Goal: Task Accomplishment & Management: Manage account settings

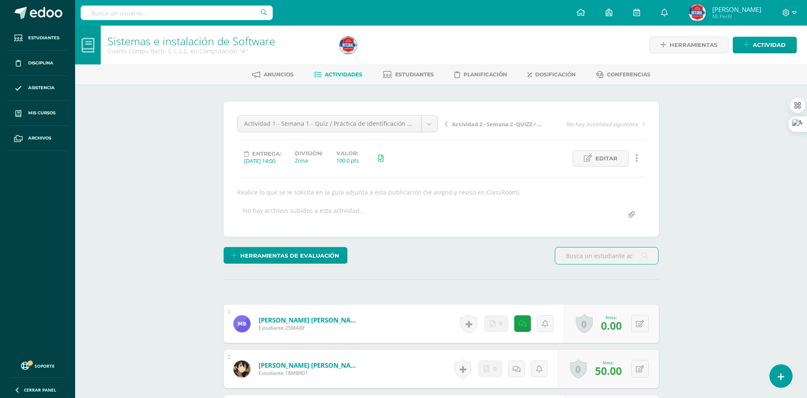
scroll to position [0, 0]
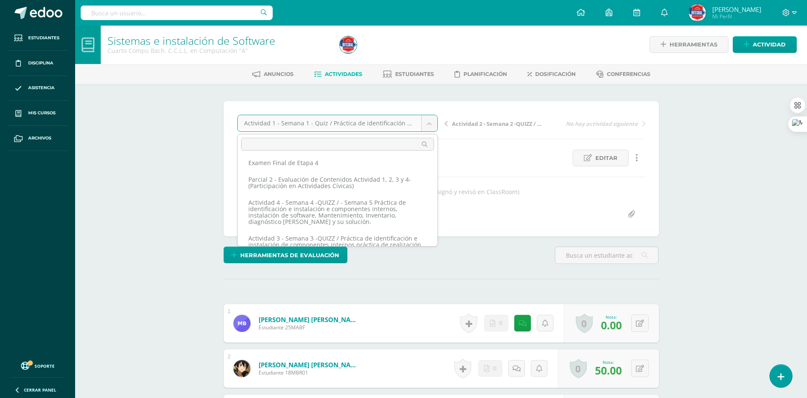
scroll to position [0, 0]
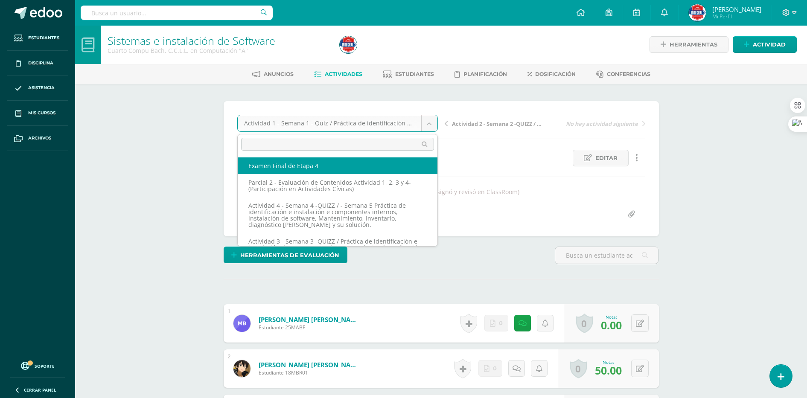
select select "/dashboard/teacher/grade-activity/189560/"
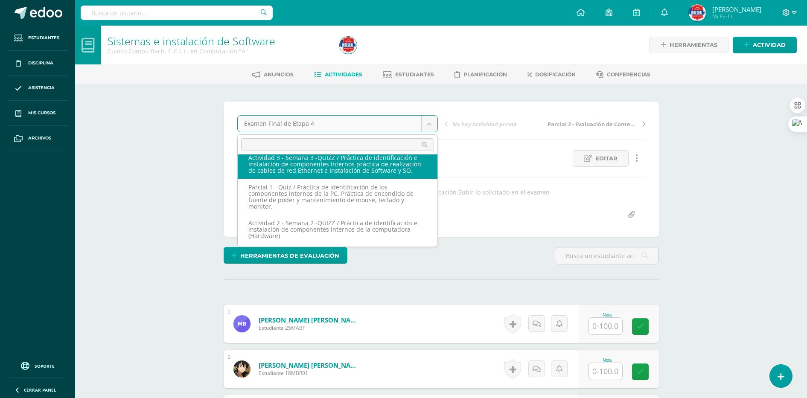
scroll to position [114, 0]
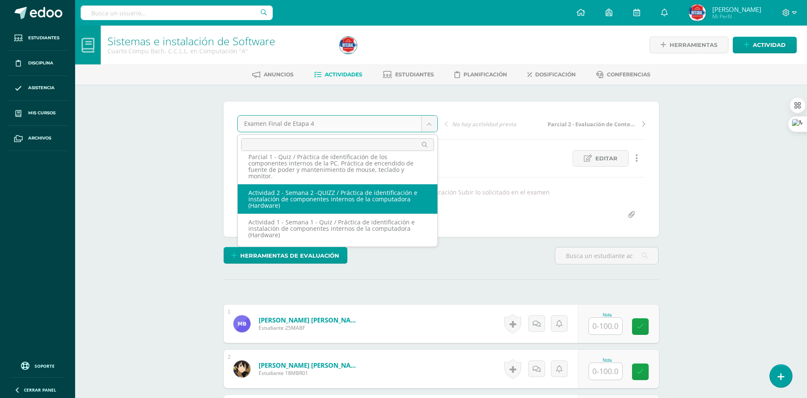
drag, startPoint x: 349, startPoint y: 206, endPoint x: 630, endPoint y: 239, distance: 282.7
select select "/dashboard/teacher/grade-activity/189552/"
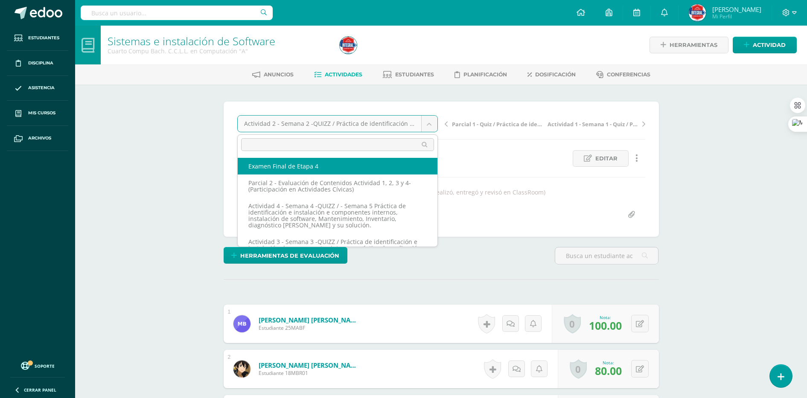
select select "/dashboard/teacher/grade-activity/189560/"
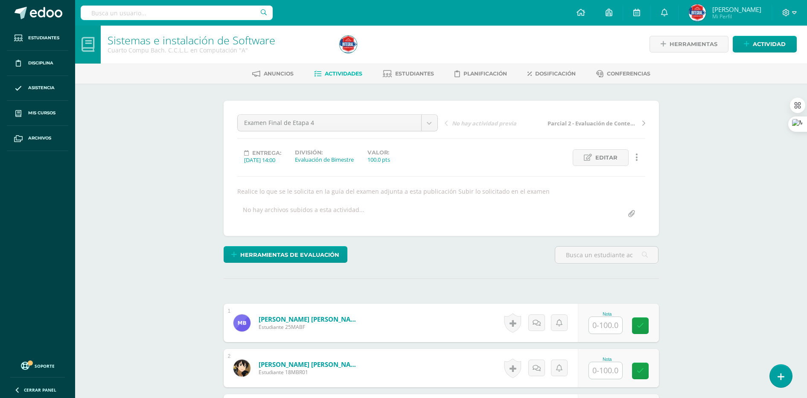
scroll to position [1, 0]
